Goal: Obtain resource: Obtain resource

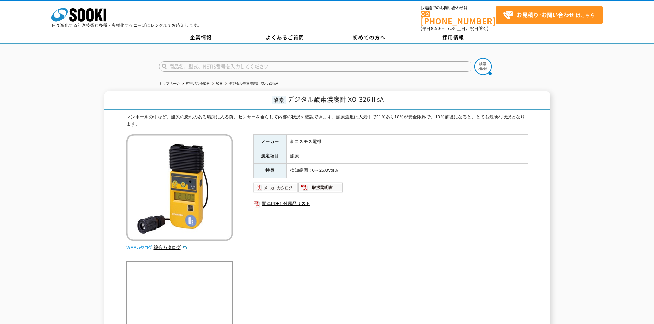
click at [277, 186] on img at bounding box center [275, 187] width 45 height 11
drag, startPoint x: 388, startPoint y: 94, endPoint x: 349, endPoint y: 91, distance: 39.6
click at [349, 91] on h1 "酸素 デジタル酸素濃度計 XO-326ⅡsA" at bounding box center [327, 100] width 446 height 19
copy span "XO-326ⅡsA"
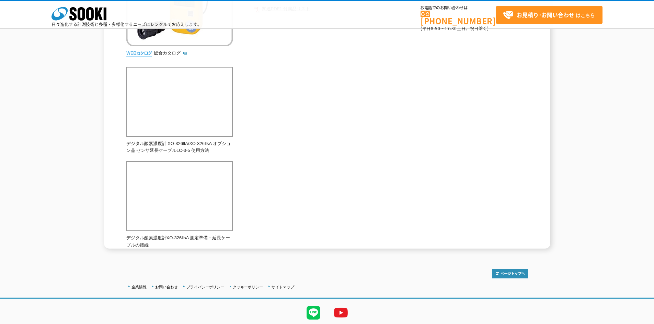
scroll to position [185, 0]
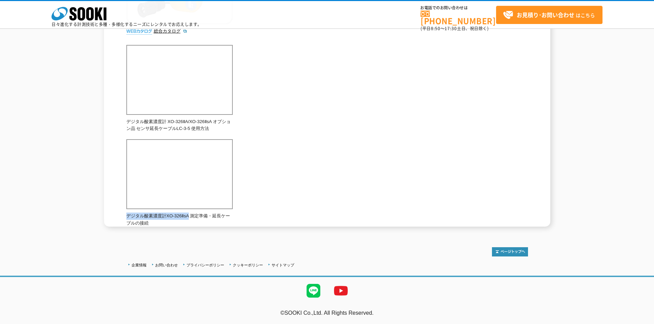
drag, startPoint x: 191, startPoint y: 214, endPoint x: 136, endPoint y: 212, distance: 55.6
click at [128, 215] on p "デジタル酸素濃度計XO-326ⅡsA 測定準備・延長ケーブルの接続" at bounding box center [179, 220] width 106 height 14
copy p "デジタル酸素濃度計XO-326ⅡsA"
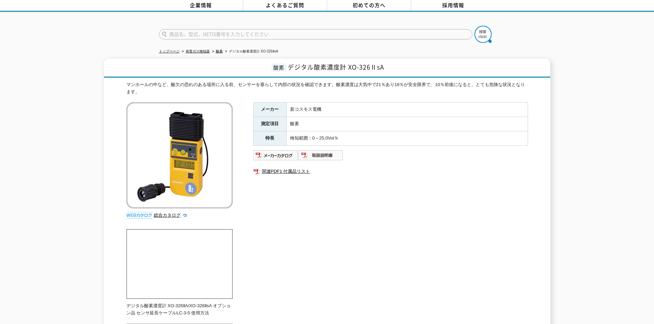
scroll to position [0, 0]
